Goal: Information Seeking & Learning: Learn about a topic

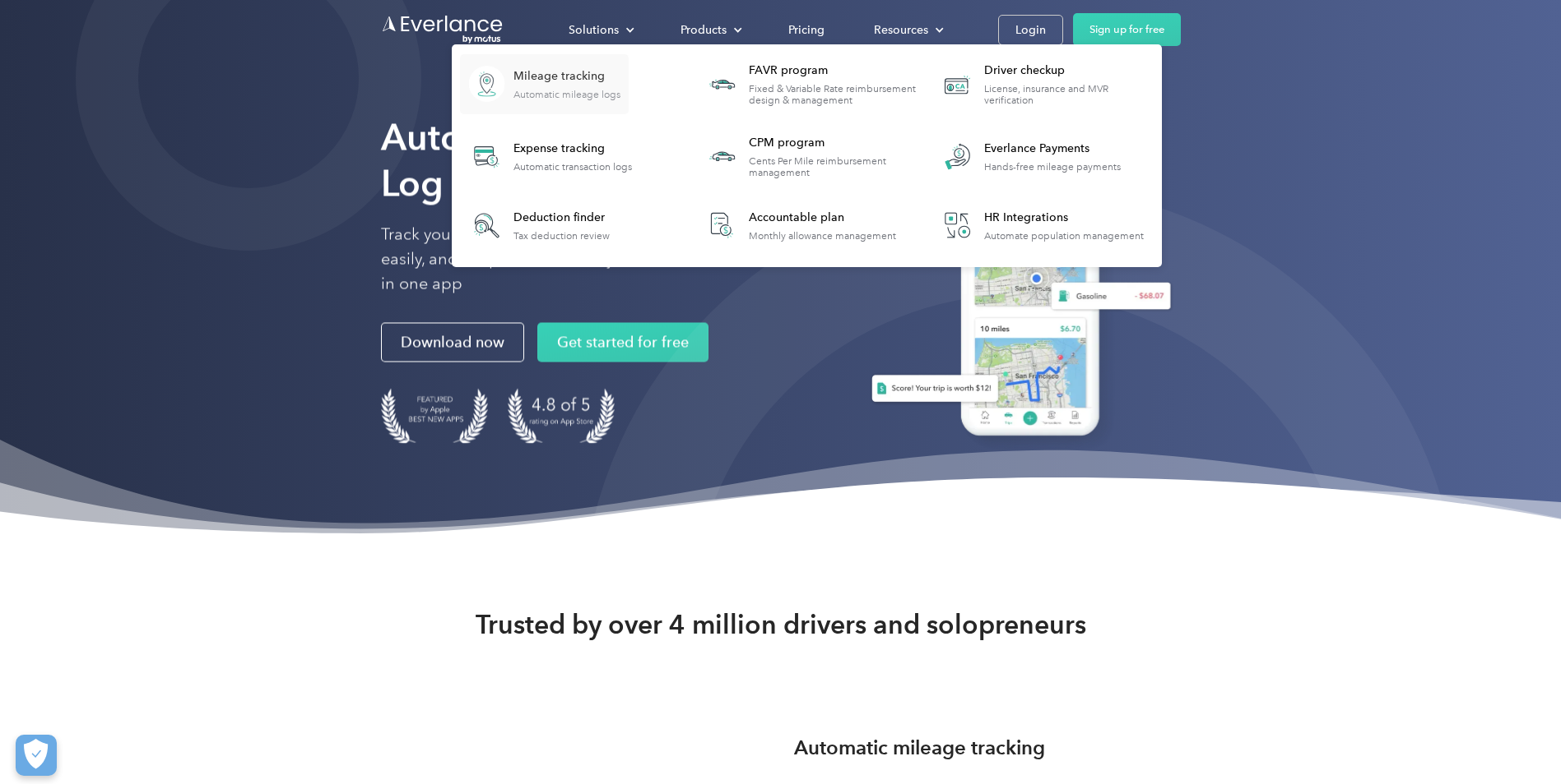
click at [544, 84] on div "Mileage tracking" at bounding box center [566, 76] width 107 height 17
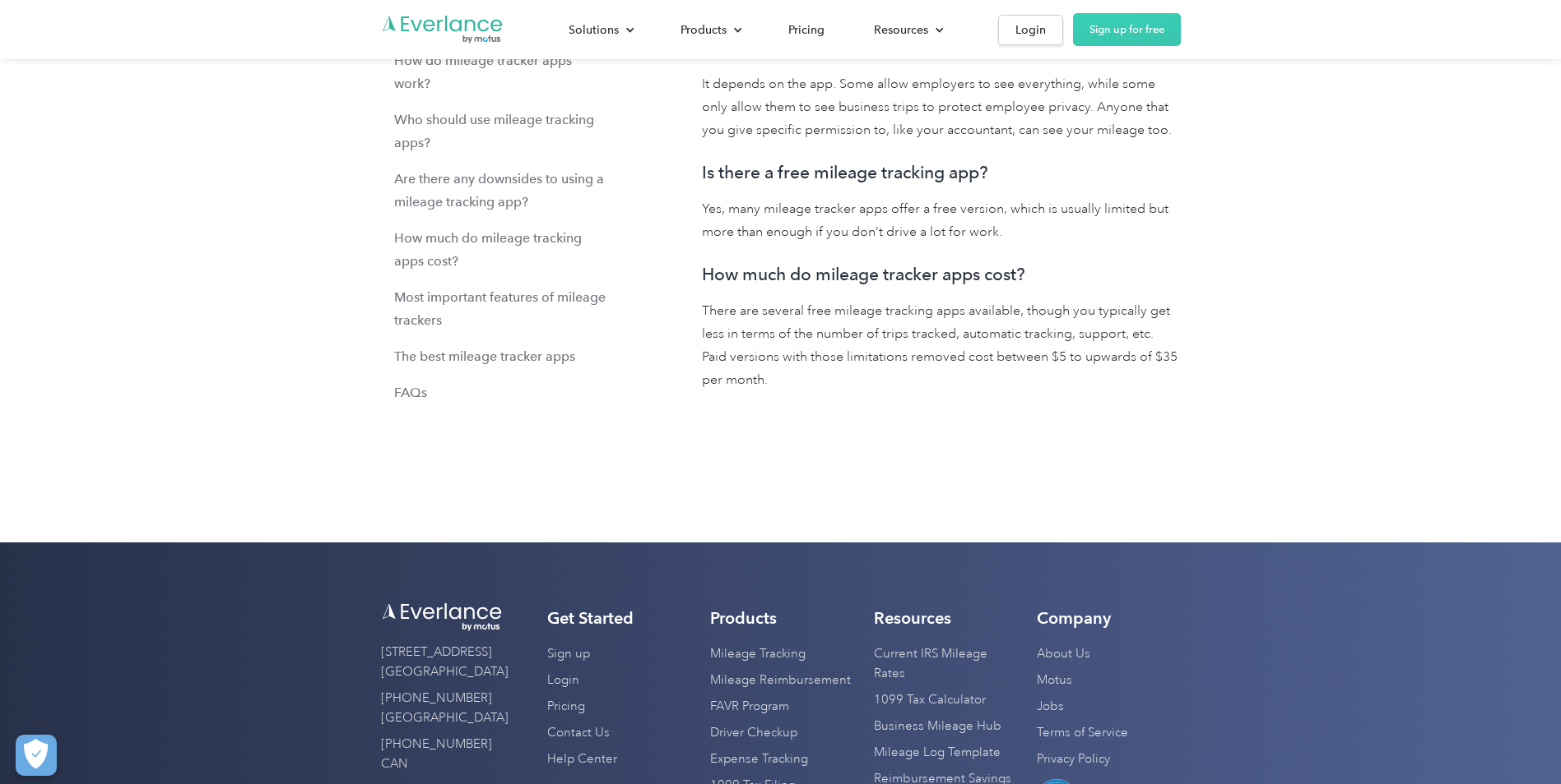
scroll to position [19875, 0]
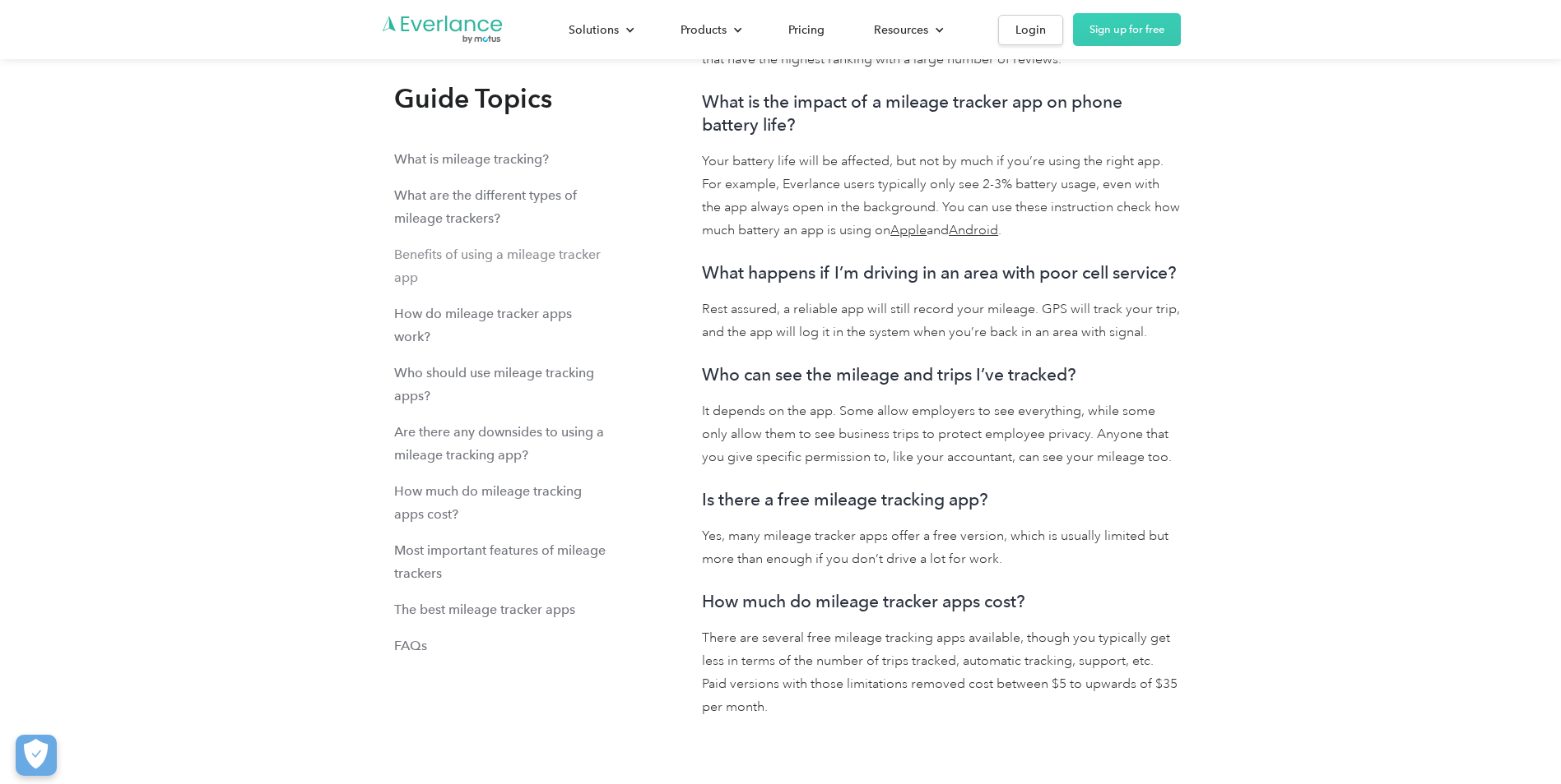
click at [571, 249] on div "Benefits of using a mileage tracker app" at bounding box center [500, 266] width 213 height 46
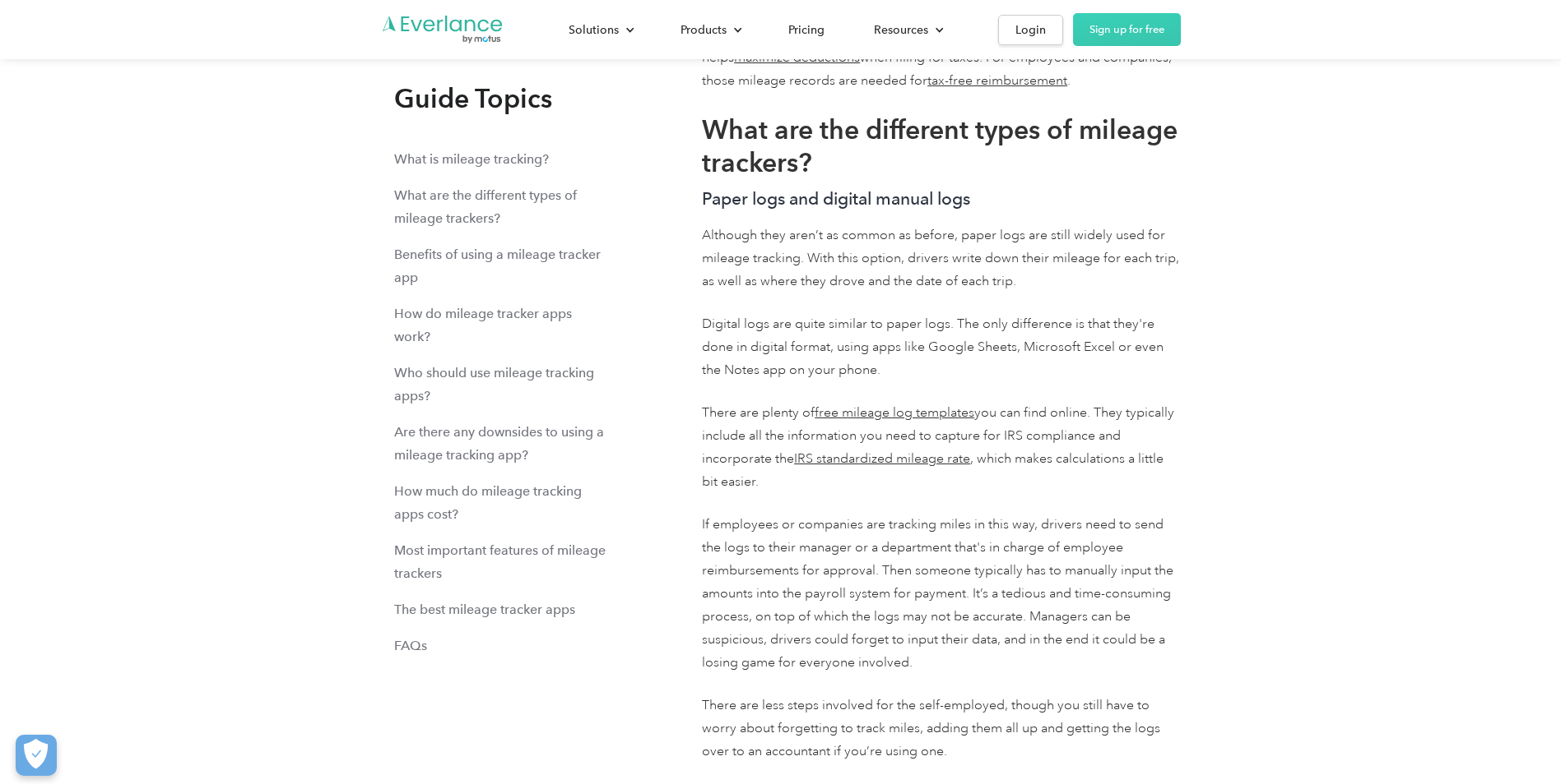
scroll to position [8186, 0]
click at [912, 413] on link "free mileage log templates" at bounding box center [894, 413] width 160 height 17
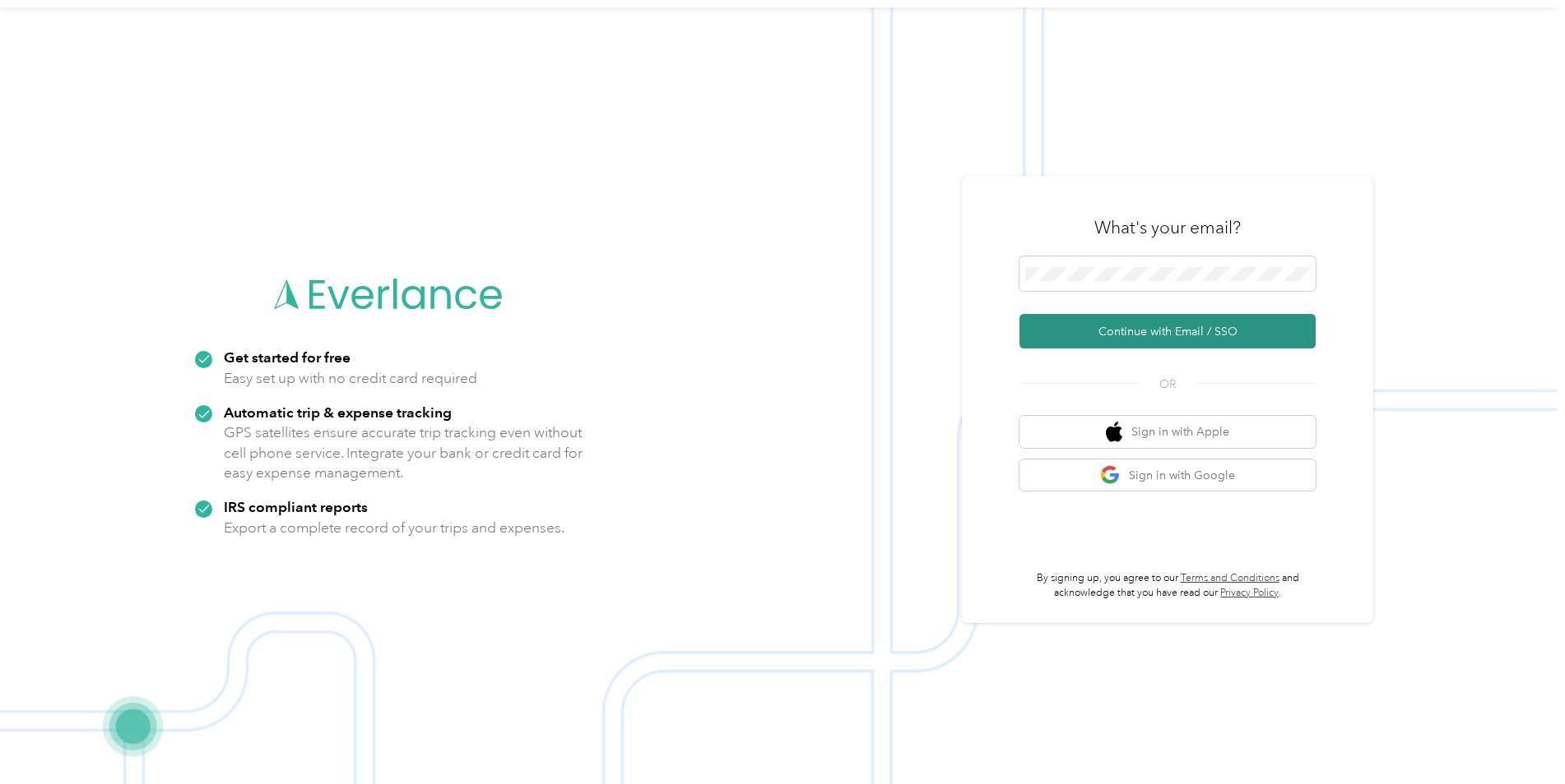
scroll to position [53, 0]
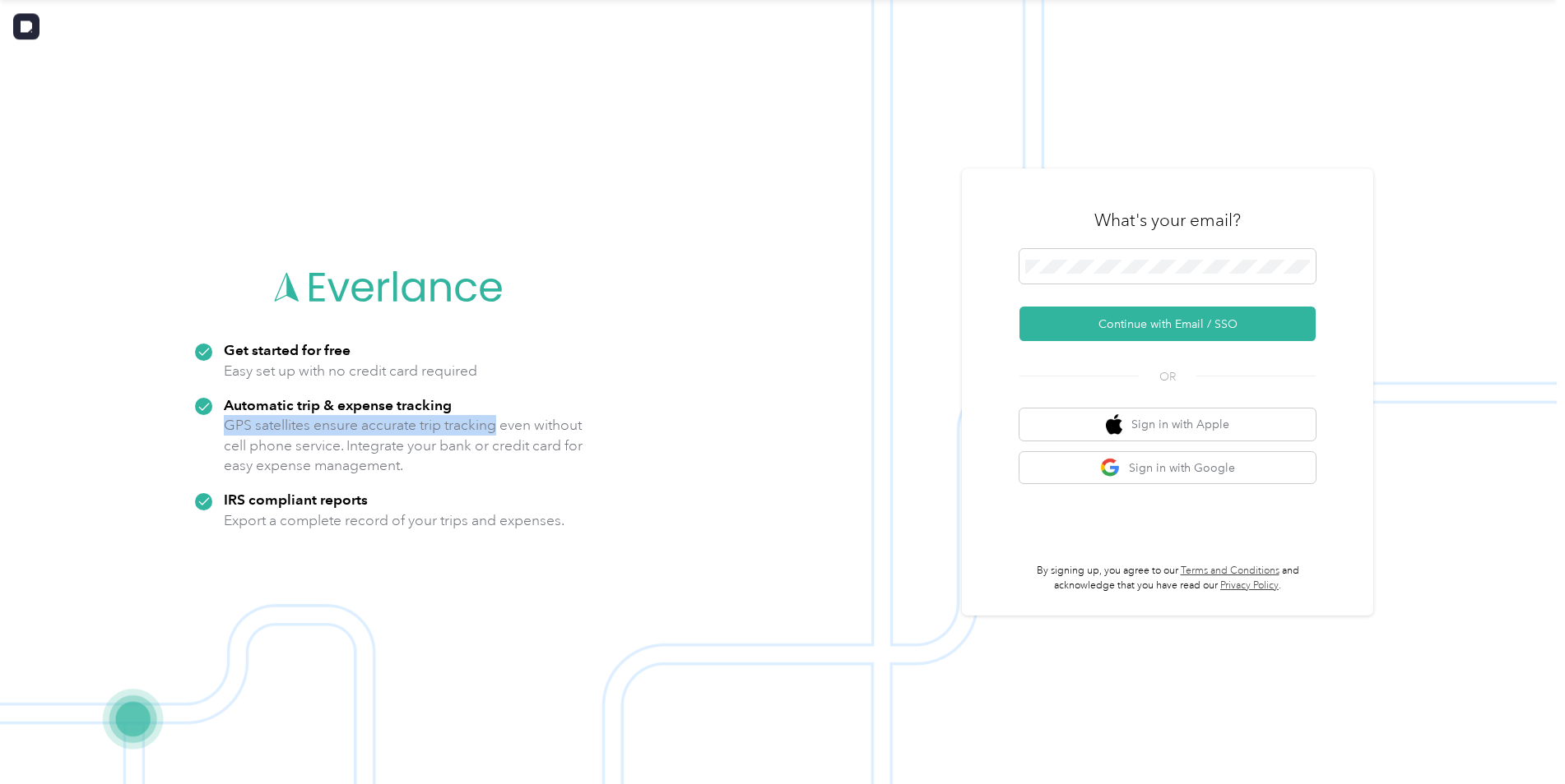
drag, startPoint x: 499, startPoint y: 424, endPoint x: 221, endPoint y: 428, distance: 278.0
click at [221, 428] on div "Automatic trip & expense tracking GPS satellites ensure accurate trip tracking …" at bounding box center [389, 436] width 389 height 80
copy p "GPS satellites ensure accurate trip tracking"
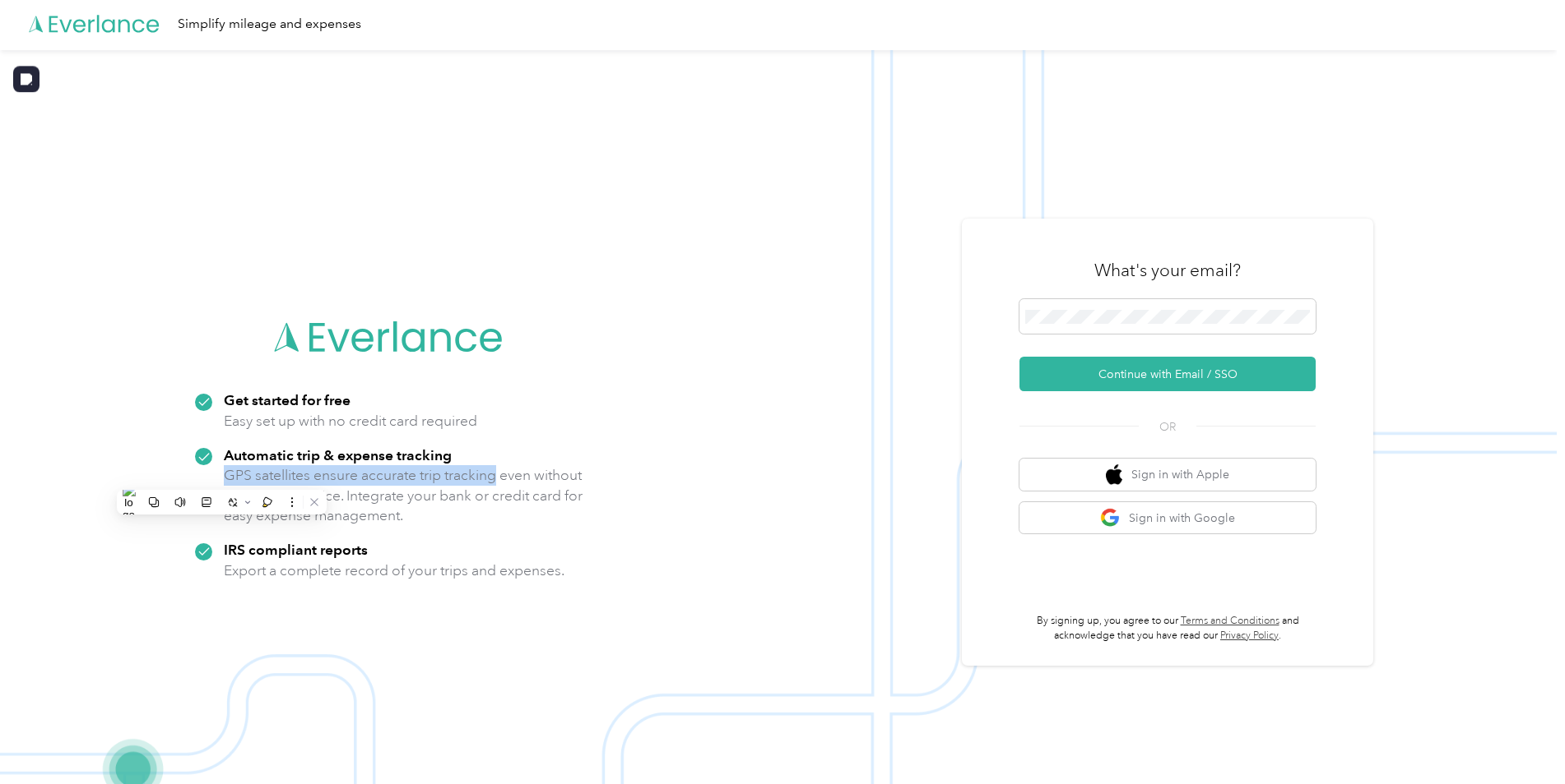
scroll to position [0, 0]
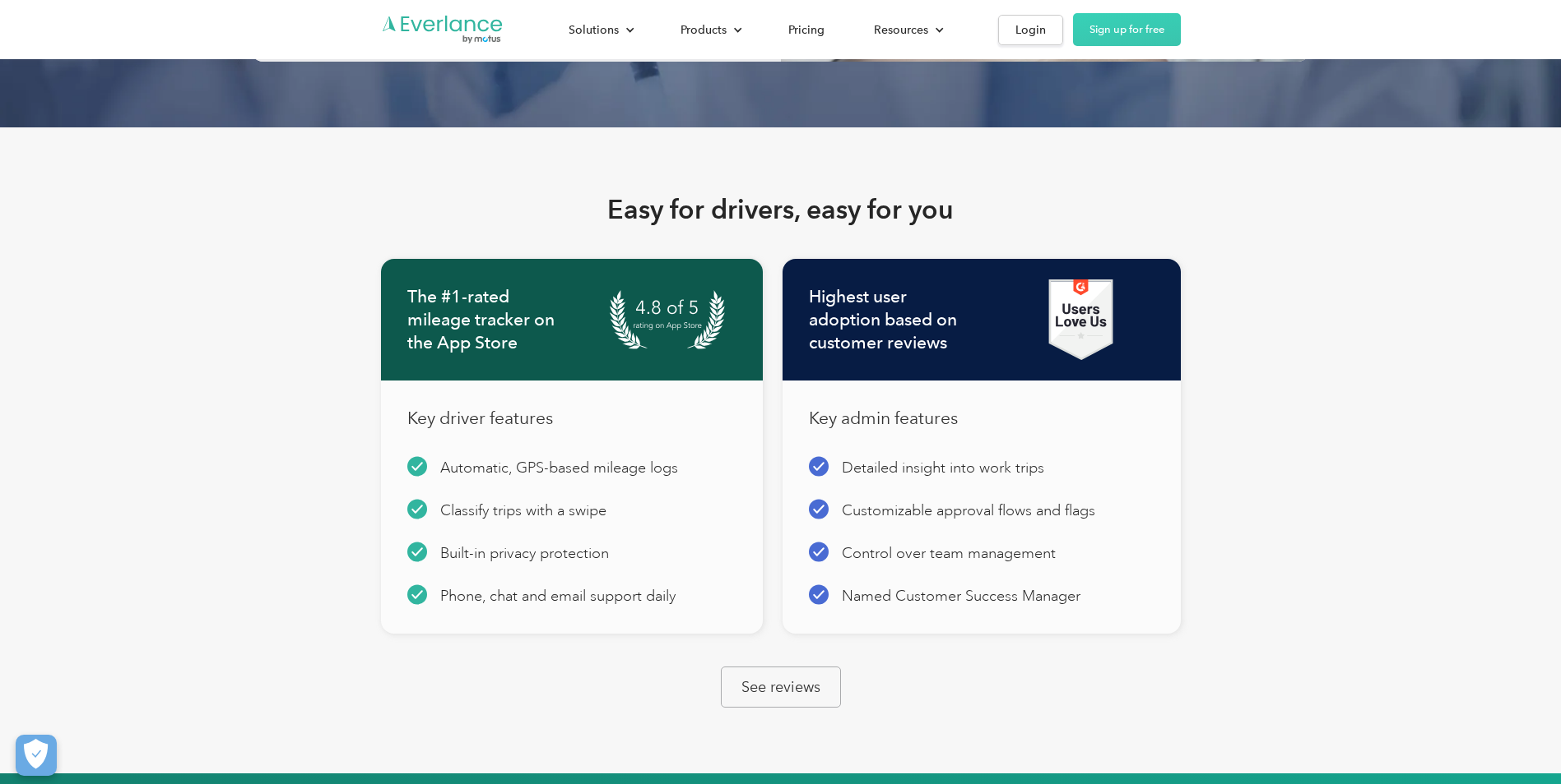
scroll to position [1560, 0]
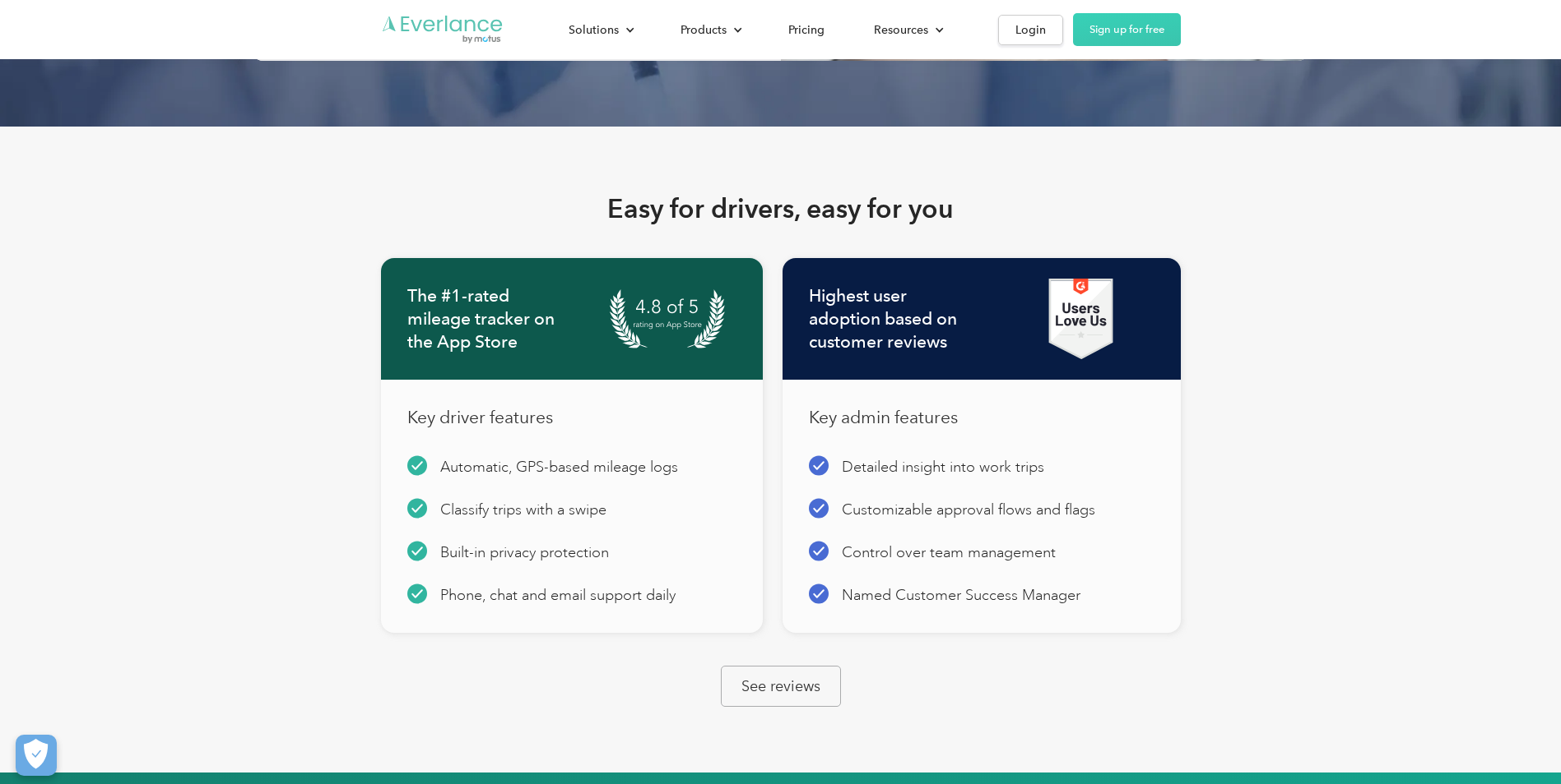
click at [434, 20] on img "Go to homepage" at bounding box center [443, 29] width 123 height 31
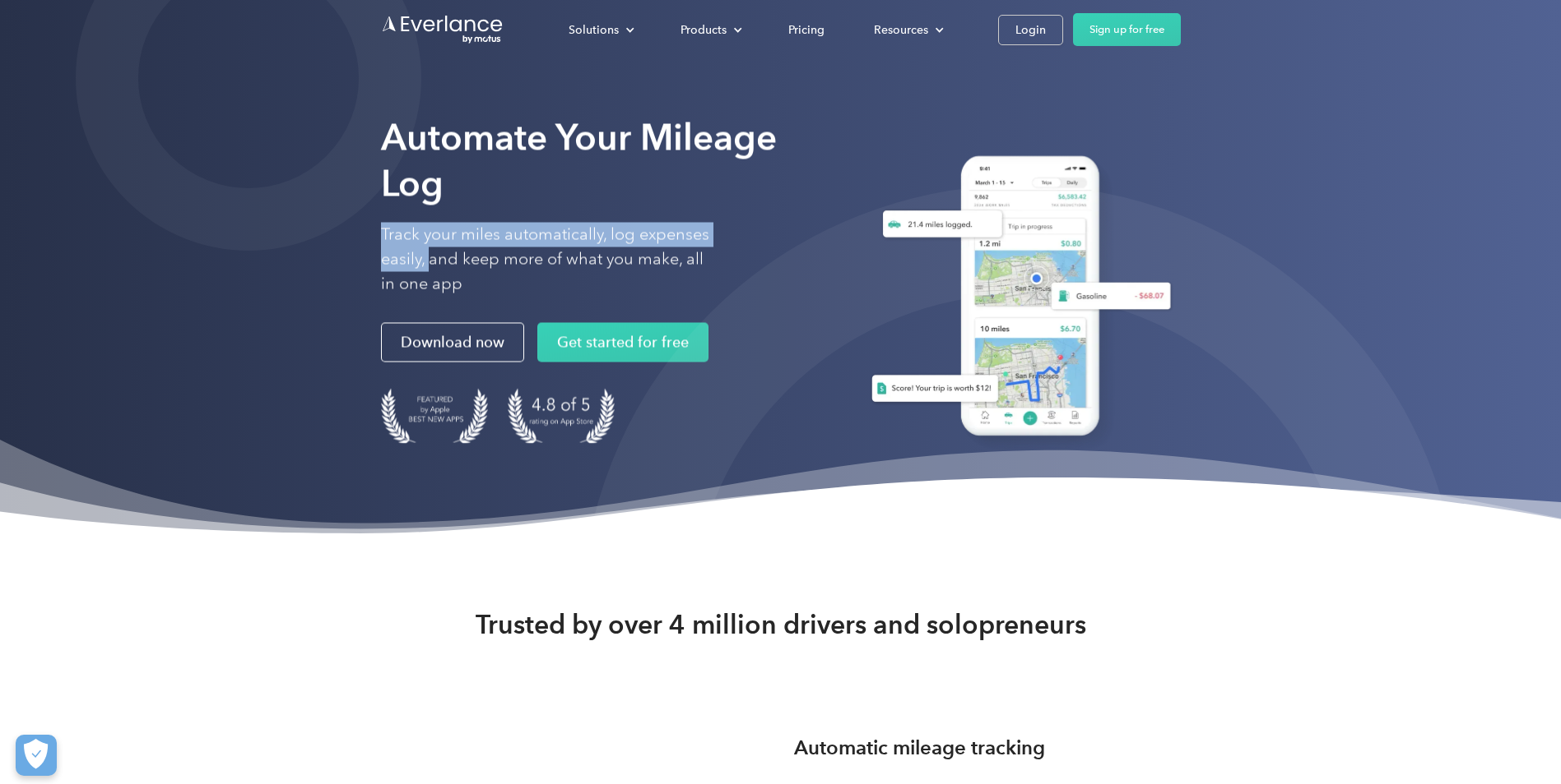
drag, startPoint x: 418, startPoint y: 254, endPoint x: 371, endPoint y: 229, distance: 53.2
click at [371, 229] on div "Automate Your Mileage Log Track your miles automatically, log expenses easily, …" at bounding box center [780, 271] width 1561 height 542
